Goal: Task Accomplishment & Management: Use online tool/utility

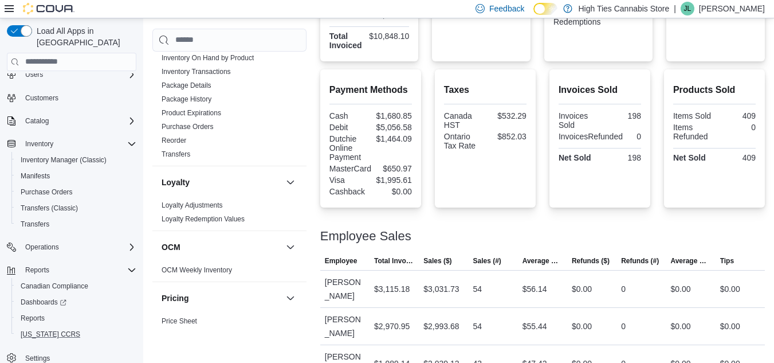
scroll to position [391, 0]
click at [46, 279] on span "Canadian Compliance" at bounding box center [55, 286] width 68 height 14
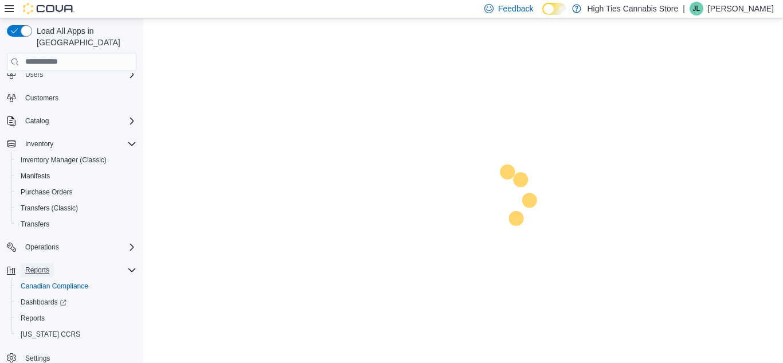
click at [38, 265] on span "Reports" at bounding box center [37, 269] width 24 height 9
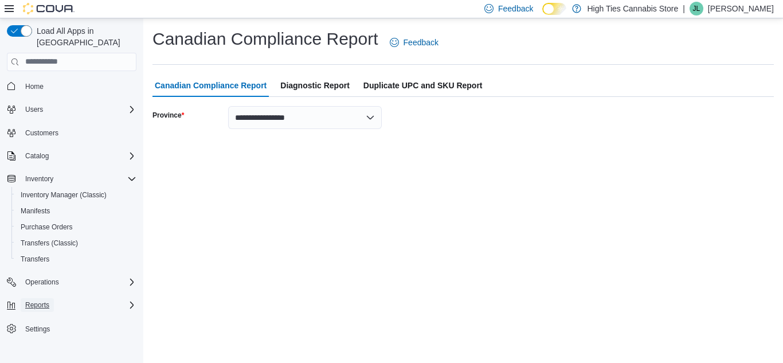
click at [44, 300] on span "Reports" at bounding box center [37, 305] width 24 height 14
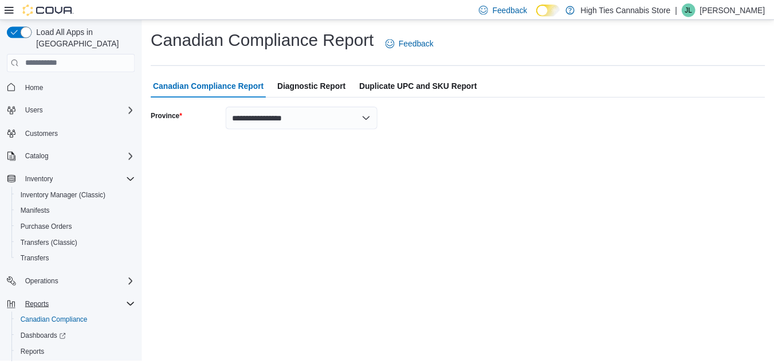
scroll to position [35, 0]
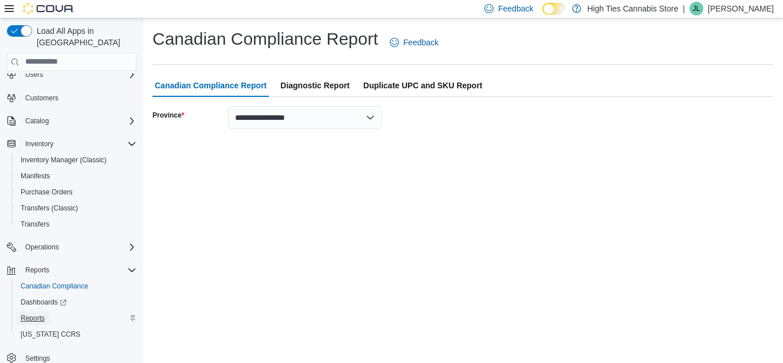
click at [45, 311] on link "Reports" at bounding box center [32, 318] width 33 height 14
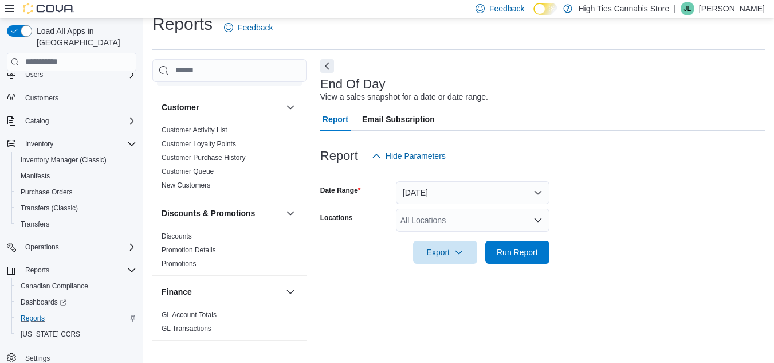
scroll to position [109, 0]
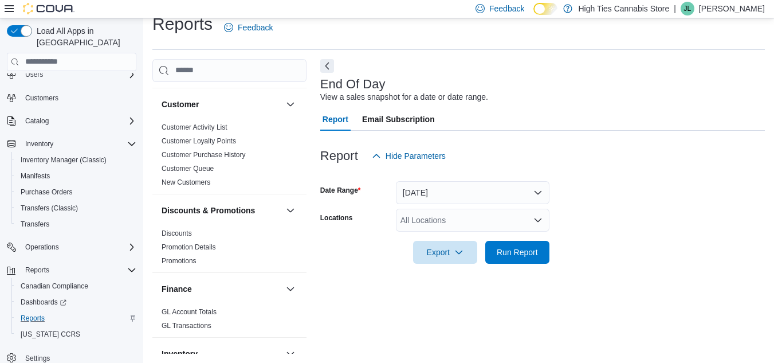
click at [367, 267] on div at bounding box center [542, 271] width 445 height 14
click at [455, 191] on button "[DATE]" at bounding box center [473, 192] width 154 height 23
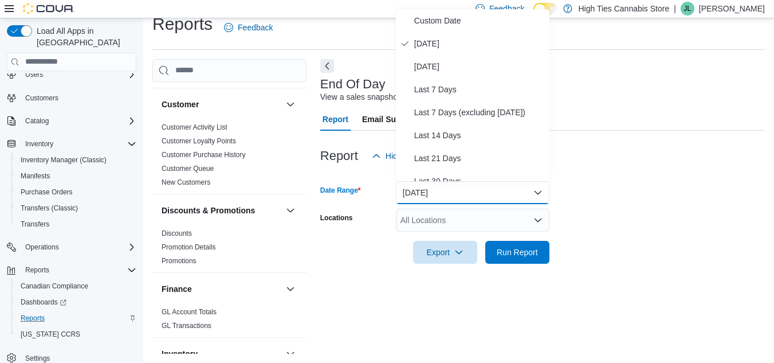
click at [362, 265] on div at bounding box center [542, 271] width 445 height 14
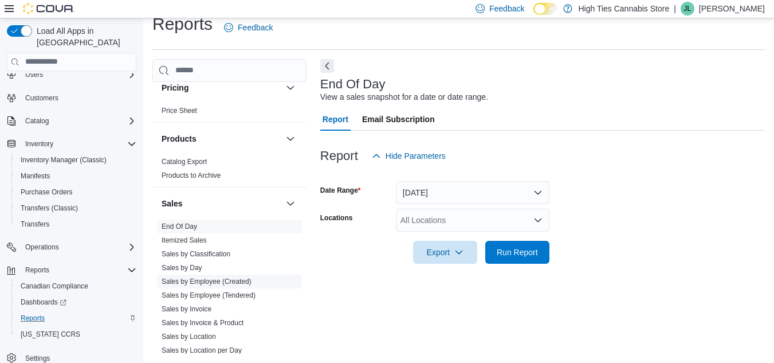
scroll to position [680, 0]
click at [184, 225] on link "End Of Day" at bounding box center [180, 226] width 36 height 8
click at [438, 188] on button "[DATE]" at bounding box center [473, 192] width 154 height 23
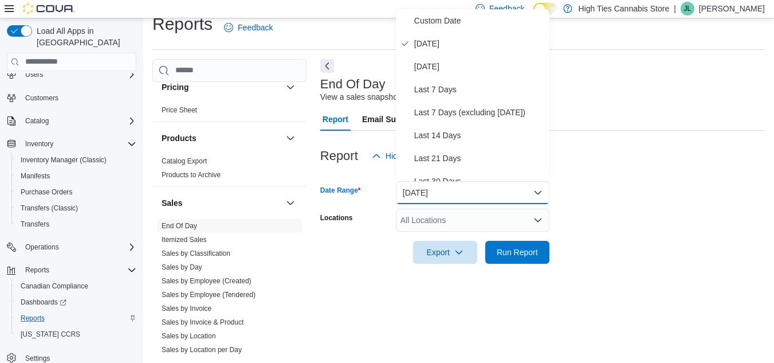
click at [565, 97] on div "End Of Day View a sales snapshot for a date or date range." at bounding box center [539, 90] width 439 height 26
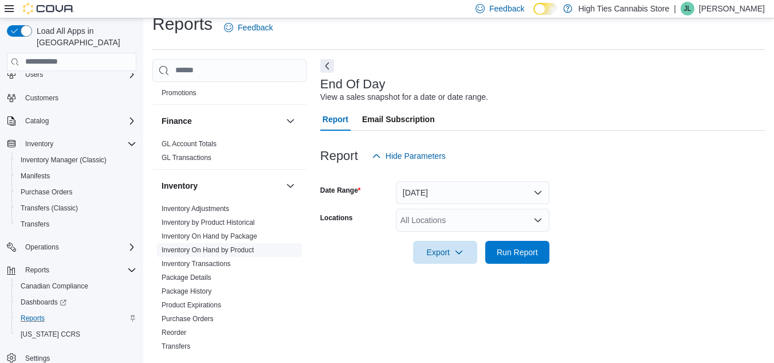
scroll to position [284, 0]
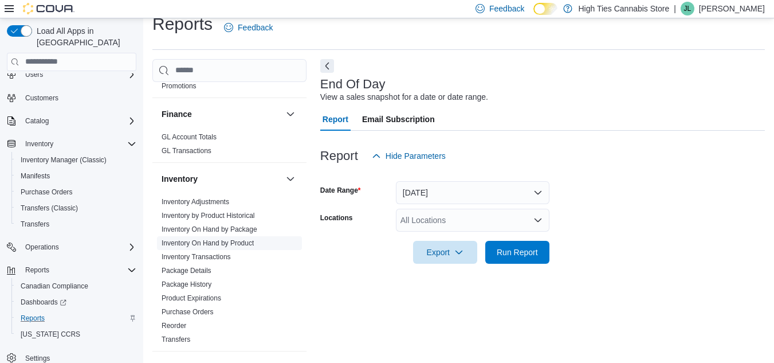
click at [234, 243] on link "Inventory On Hand by Product" at bounding box center [208, 243] width 92 height 8
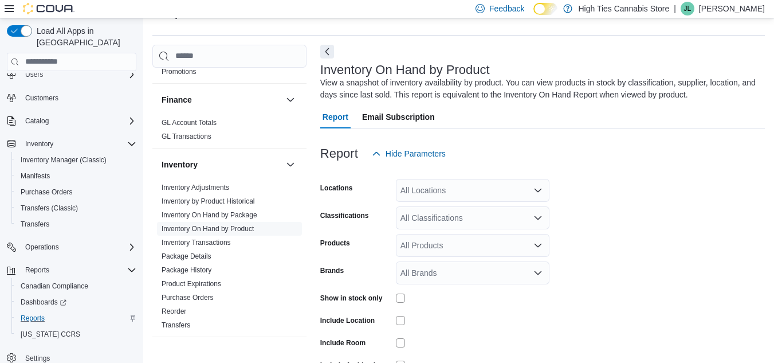
scroll to position [38, 0]
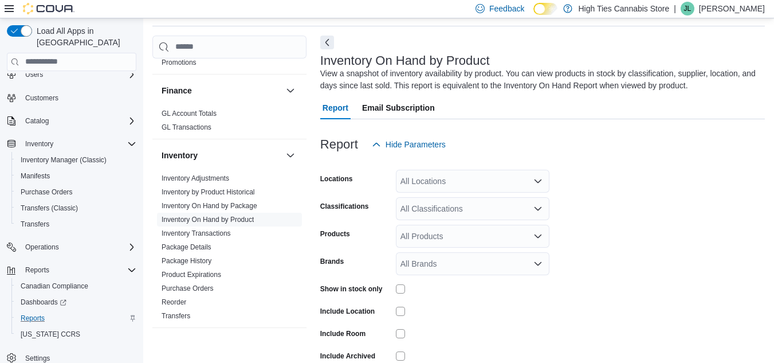
click at [422, 193] on form "Locations All Locations Classifications All Classifications Products All Produc…" at bounding box center [542, 276] width 445 height 241
click at [427, 181] on div "All Locations" at bounding box center [473, 181] width 154 height 23
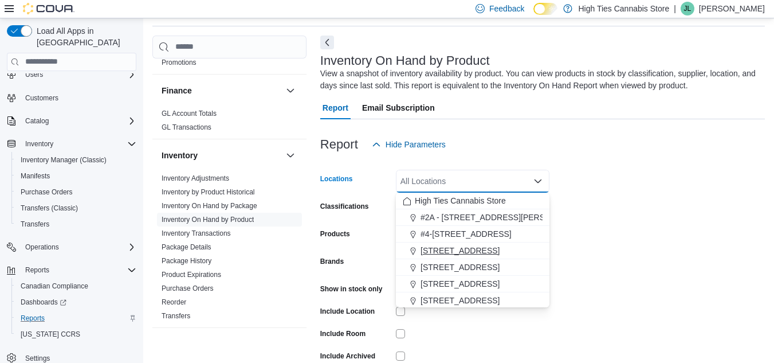
click at [441, 255] on span "[STREET_ADDRESS]" at bounding box center [460, 250] width 79 height 11
click at [595, 266] on form "Locations [STREET_ADDRESS] Selected. 1044 St Guillaume. Press Backspace to dele…" at bounding box center [542, 276] width 445 height 241
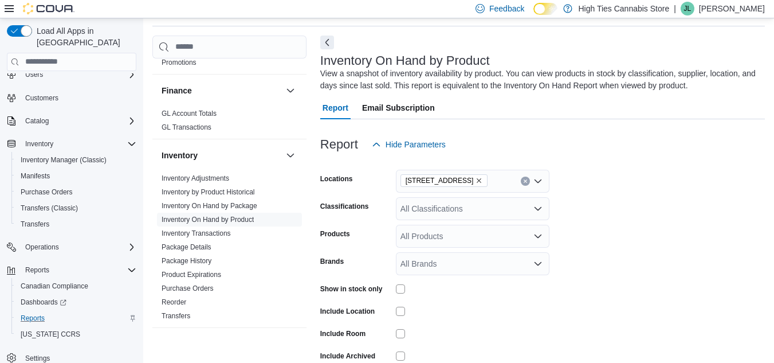
click at [406, 292] on div at bounding box center [473, 288] width 154 height 9
click at [391, 289] on div "Show in stock only" at bounding box center [434, 289] width 229 height 18
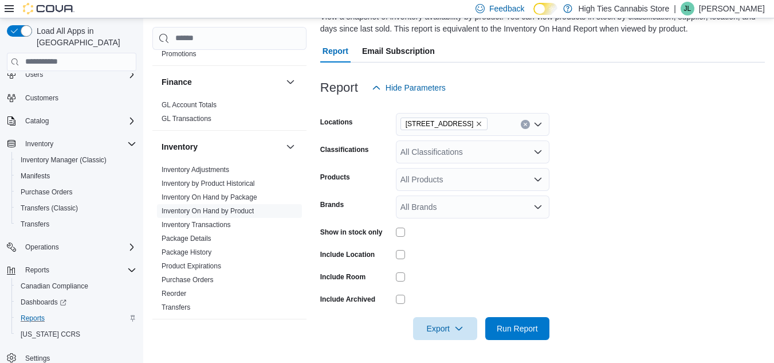
click at [516, 340] on div at bounding box center [542, 347] width 445 height 14
click at [516, 333] on span "Run Report" at bounding box center [517, 327] width 41 height 11
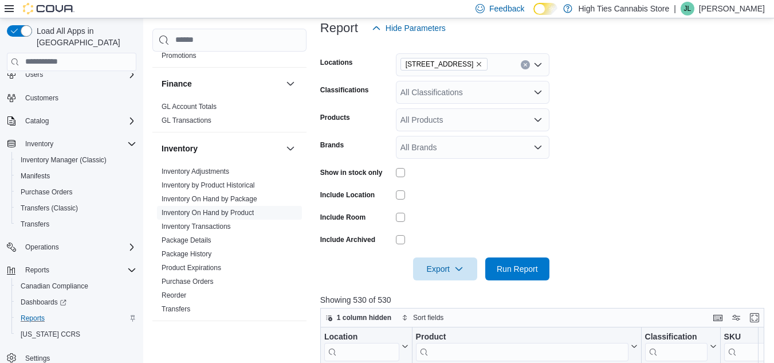
scroll to position [155, 0]
click at [434, 269] on span "Export" at bounding box center [445, 267] width 50 height 23
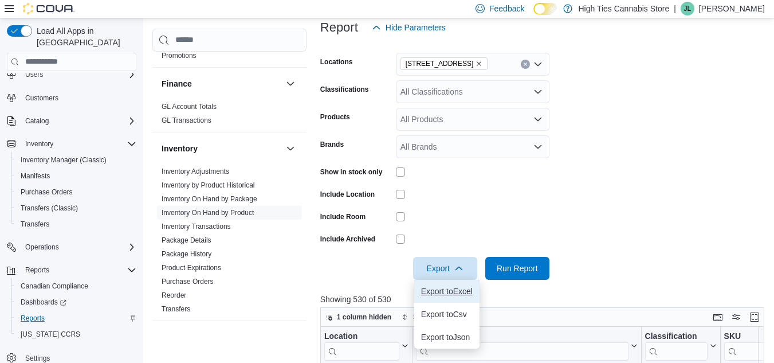
click at [446, 290] on span "Export to Excel" at bounding box center [447, 290] width 52 height 9
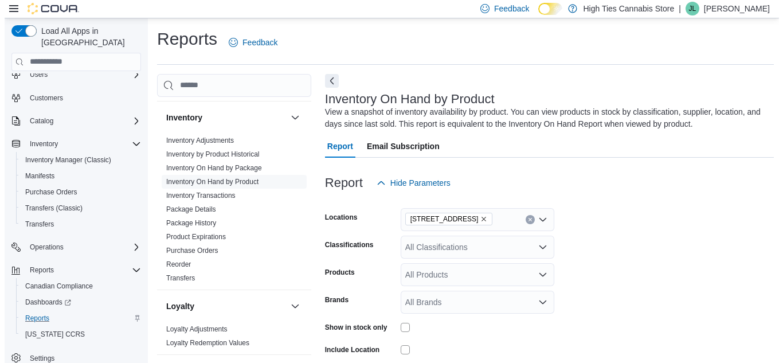
scroll to position [365, 0]
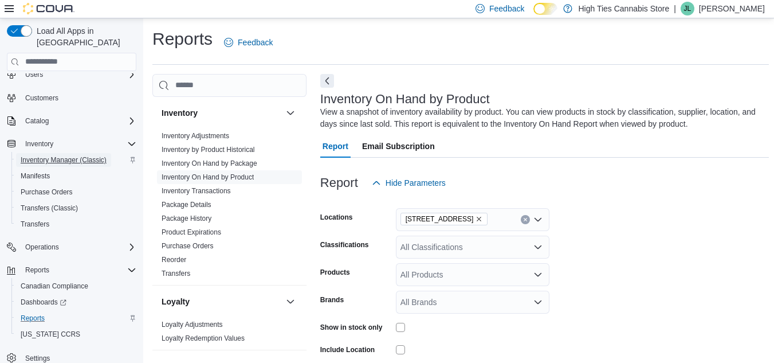
click at [58, 153] on span "Inventory Manager (Classic)" at bounding box center [64, 160] width 86 height 14
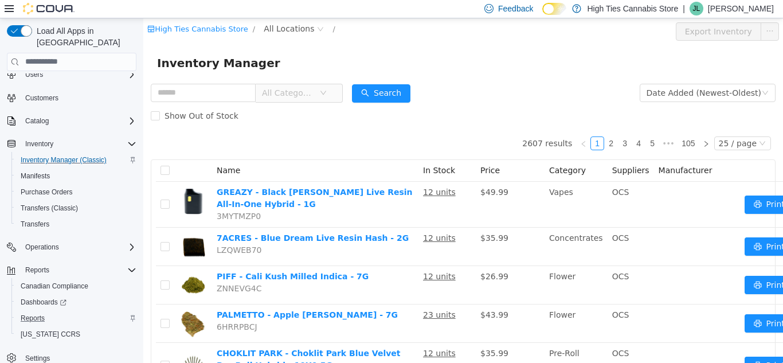
click at [312, 93] on span "All Categories" at bounding box center [288, 92] width 52 height 11
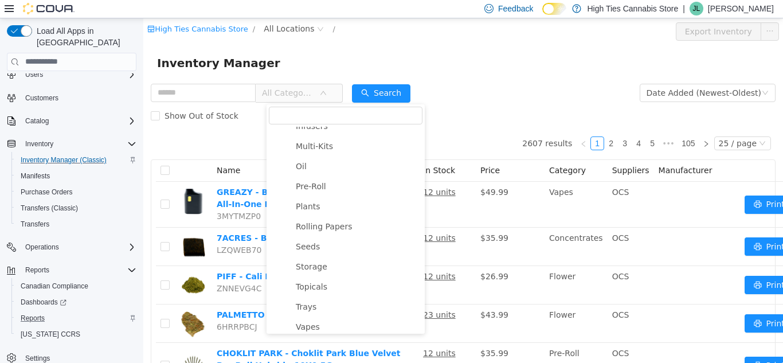
scroll to position [365, 0]
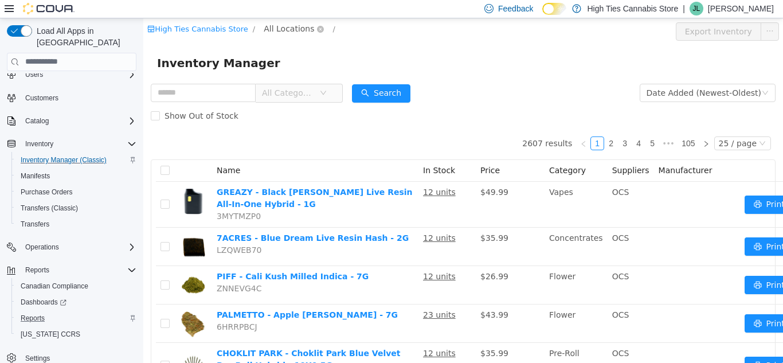
click at [270, 27] on span "All Locations" at bounding box center [289, 28] width 50 height 13
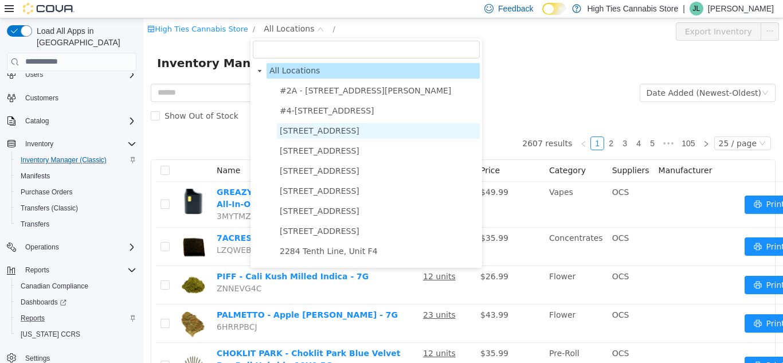
click at [321, 131] on span "[STREET_ADDRESS]" at bounding box center [320, 129] width 80 height 9
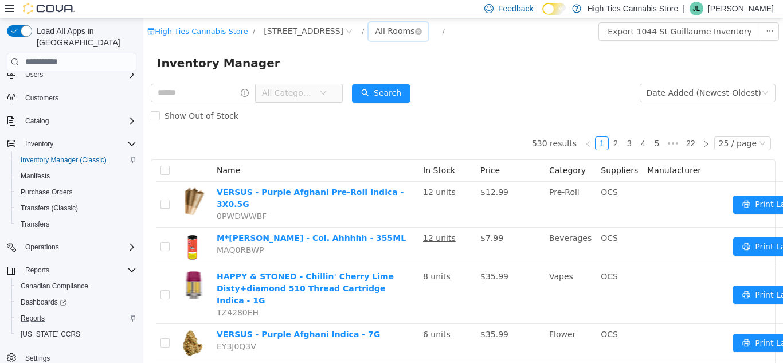
click at [375, 30] on div "All Rooms" at bounding box center [395, 30] width 40 height 17
click at [374, 90] on li "Back Room" at bounding box center [378, 90] width 69 height 18
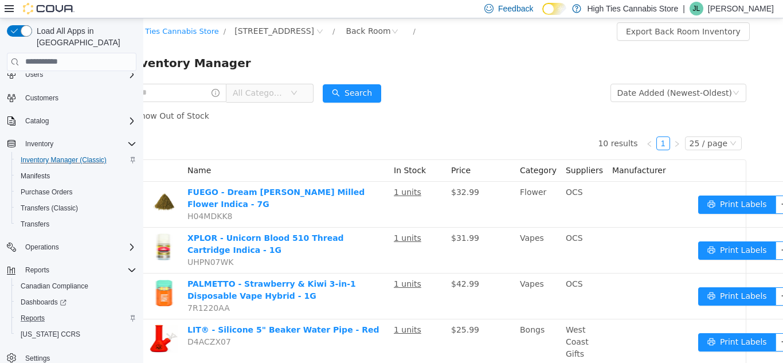
scroll to position [0, 44]
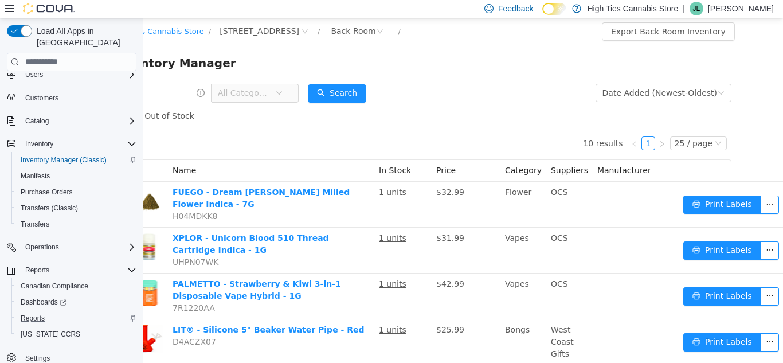
click at [250, 93] on span "All Categories" at bounding box center [244, 92] width 52 height 11
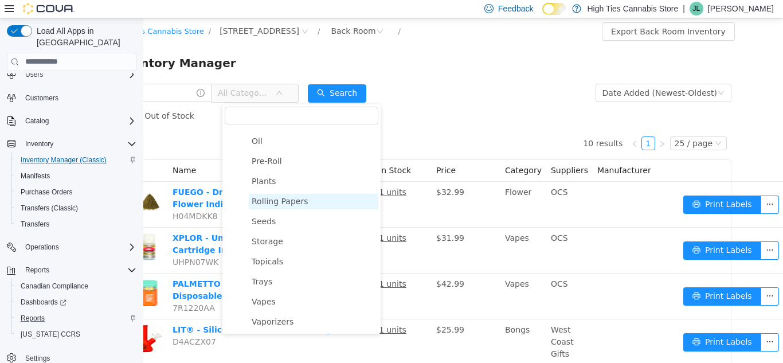
scroll to position [300, 0]
click at [306, 203] on span "Rolling Papers" at bounding box center [313, 197] width 129 height 15
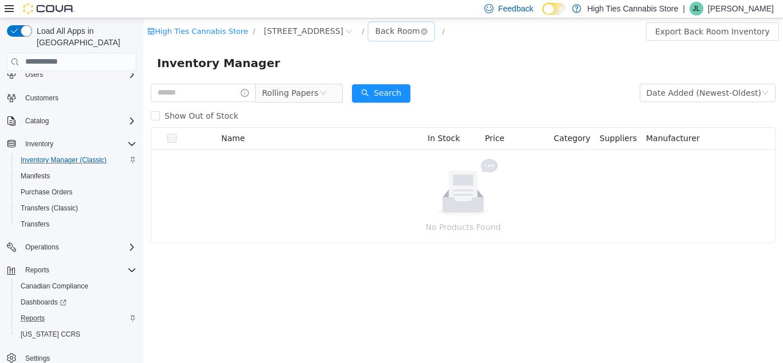
click at [375, 33] on div "Back Room" at bounding box center [397, 30] width 45 height 17
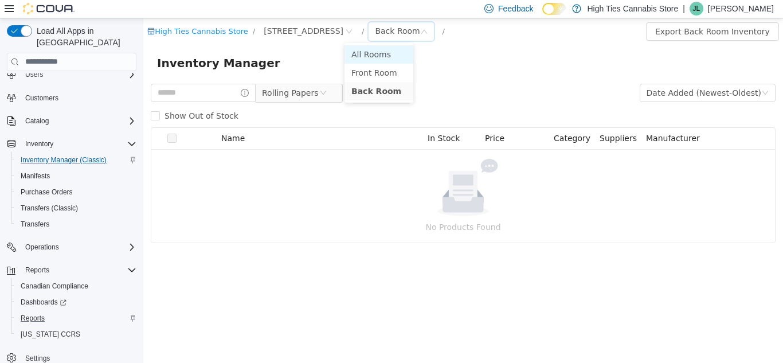
click at [361, 53] on li "All Rooms" at bounding box center [378, 54] width 69 height 18
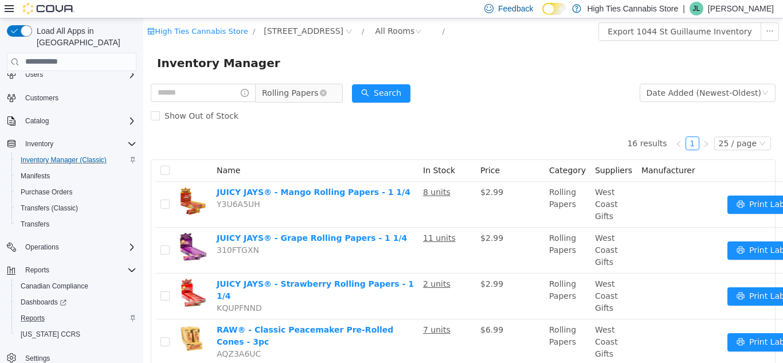
click at [292, 91] on span "Rolling Papers" at bounding box center [290, 92] width 57 height 17
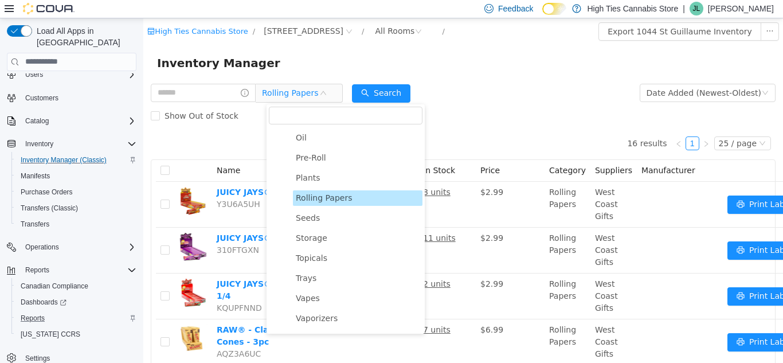
click at [329, 313] on ul "Accessories Apparel Batteries Beverages Bongs Capsules Cleaning Concentrates Ed…" at bounding box center [346, 117] width 154 height 537
click at [325, 305] on span "Vapes" at bounding box center [357, 297] width 129 height 15
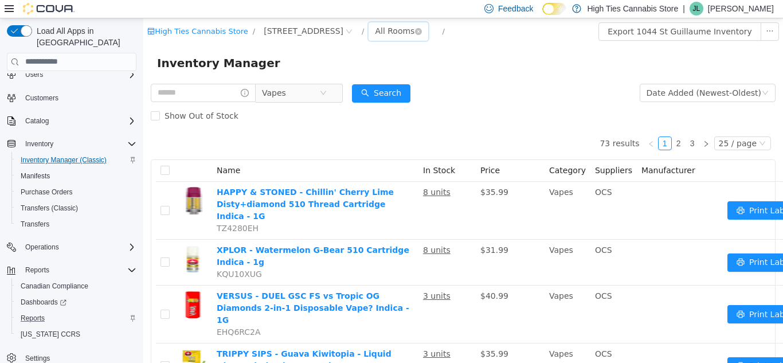
click at [376, 33] on div "All Rooms" at bounding box center [395, 30] width 40 height 17
click at [390, 90] on li "Back Room" at bounding box center [378, 90] width 69 height 18
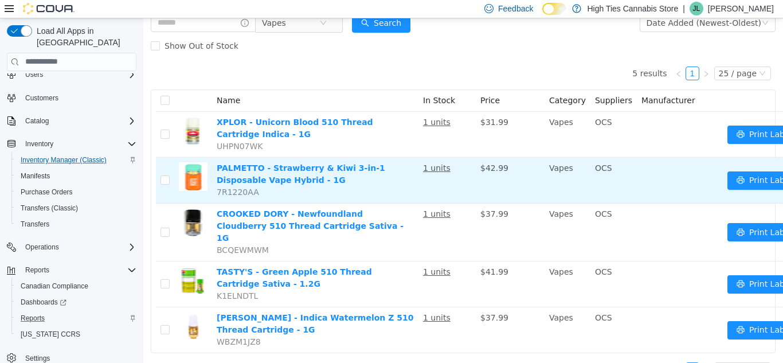
scroll to position [89, 0]
